Goal: Find specific page/section: Find specific page/section

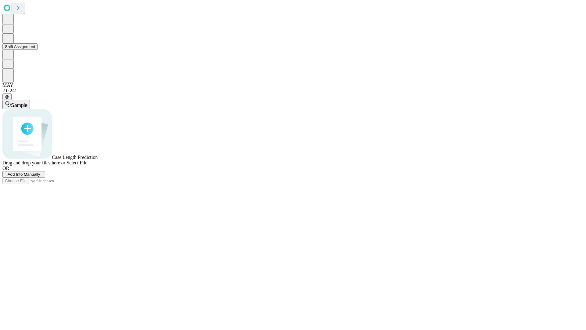
click at [38, 50] on button "Shift Assignment" at bounding box center [19, 46] width 35 height 6
